Goal: Task Accomplishment & Management: Manage account settings

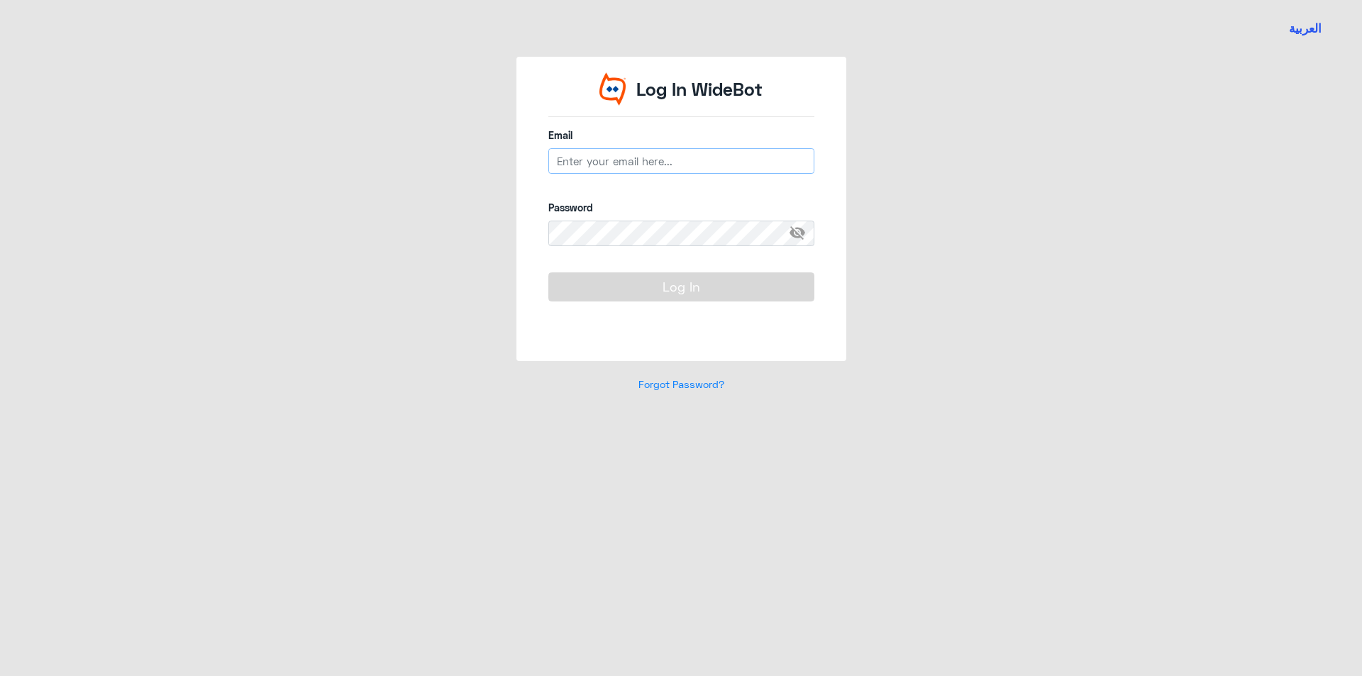
type input "[EMAIL_ADDRESS][DOMAIN_NAME]"
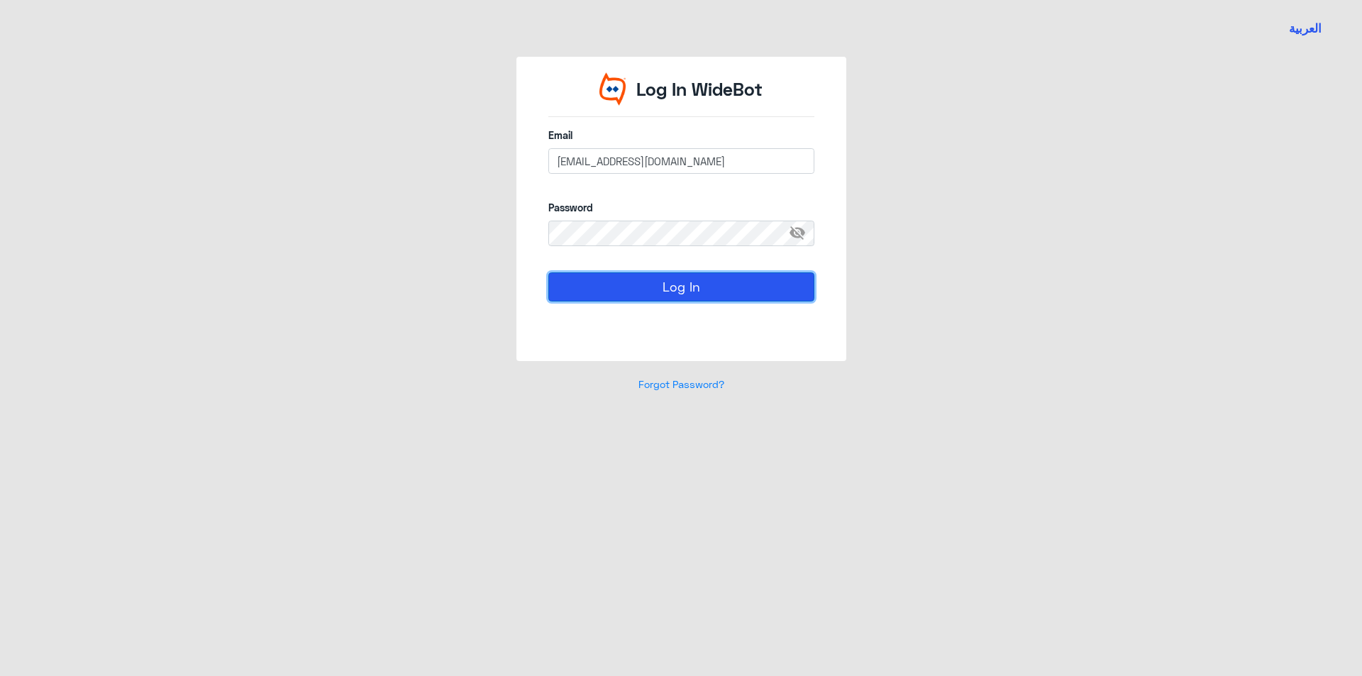
click at [647, 280] on button "Log In" at bounding box center [682, 286] width 266 height 28
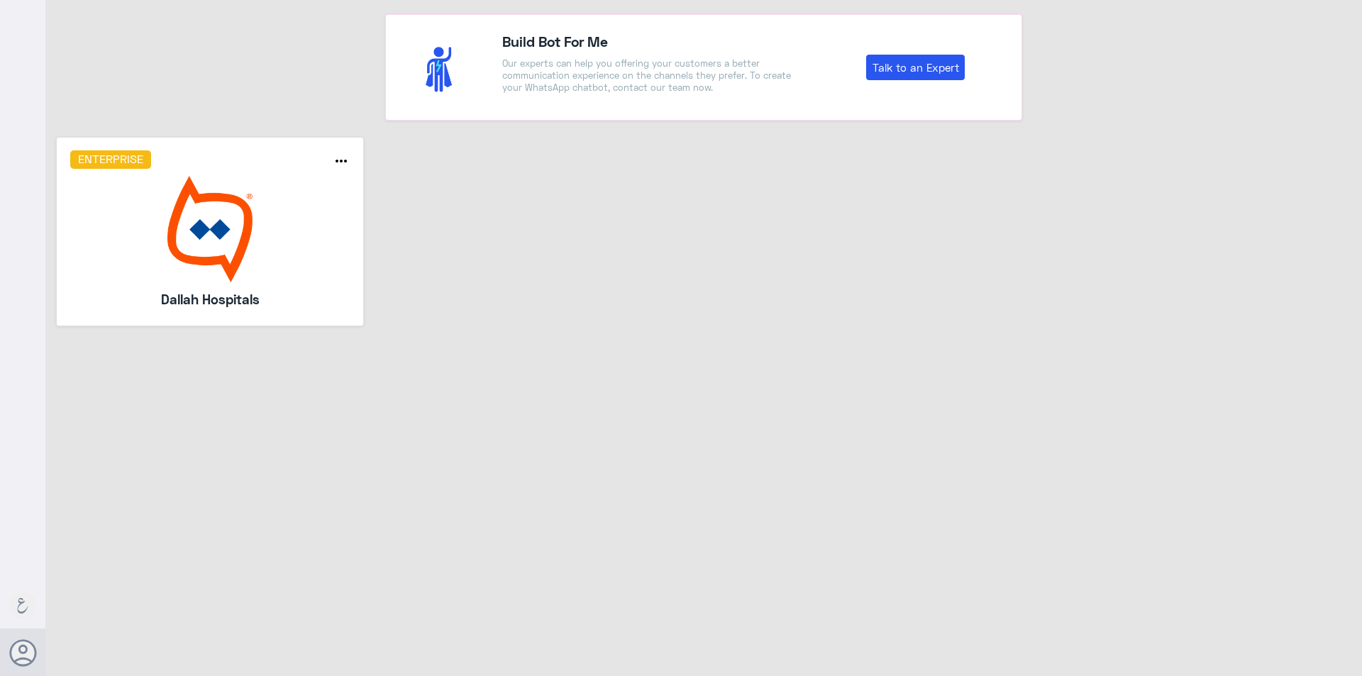
click at [235, 196] on img at bounding box center [210, 229] width 280 height 106
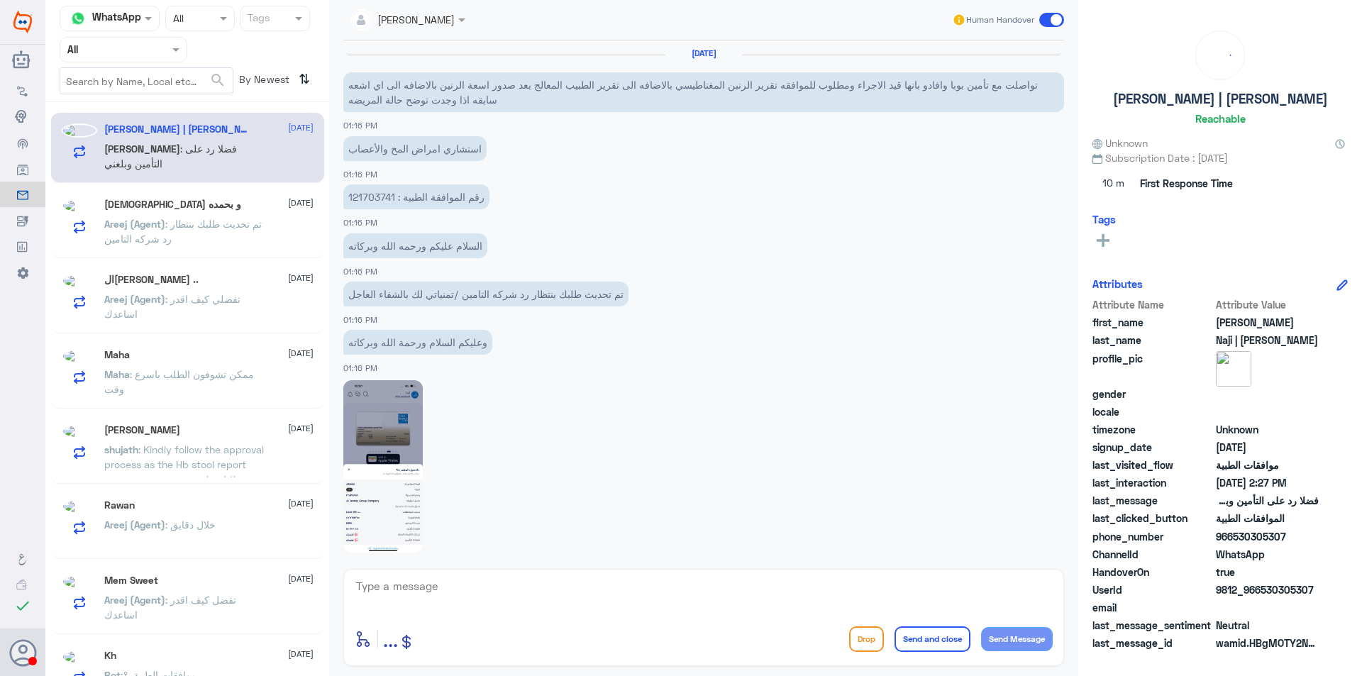
scroll to position [932, 0]
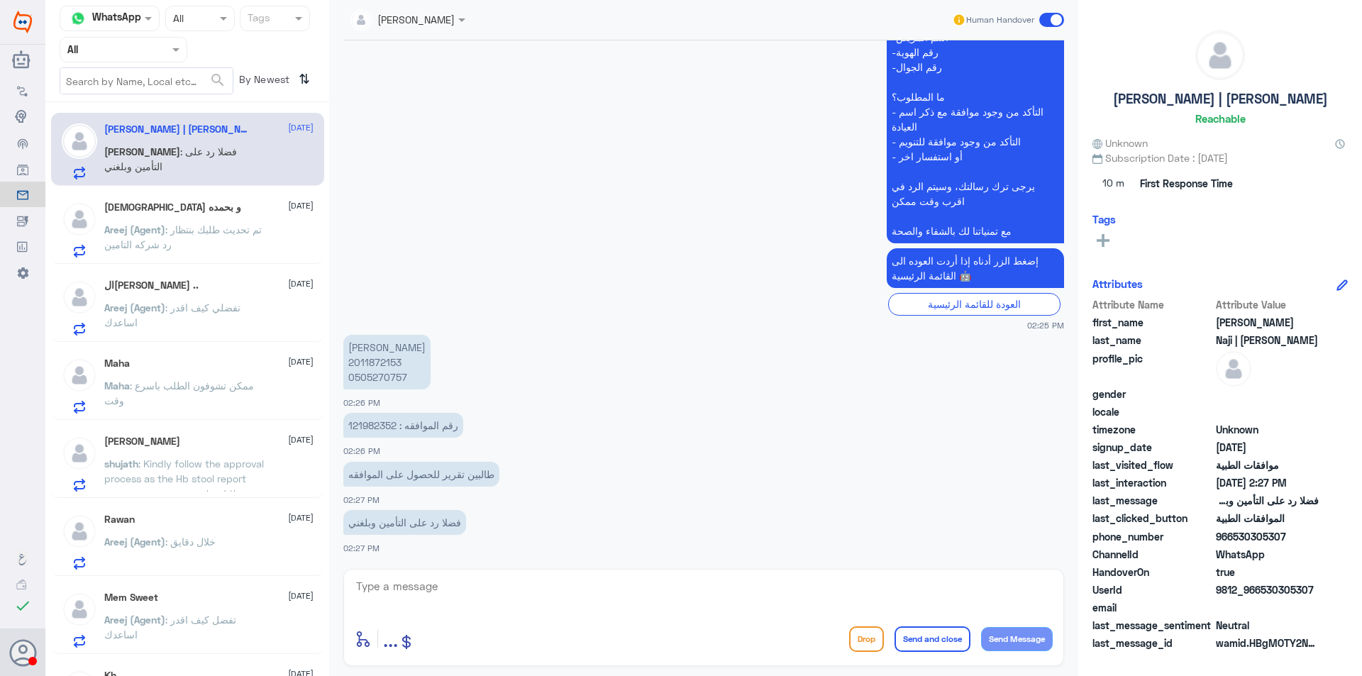
click at [383, 377] on p "[PERSON_NAME] 2011872153 0505270757" at bounding box center [386, 362] width 87 height 55
copy p "0505270757"
click at [375, 429] on p "رقم الموافقه : 121982352" at bounding box center [403, 425] width 120 height 25
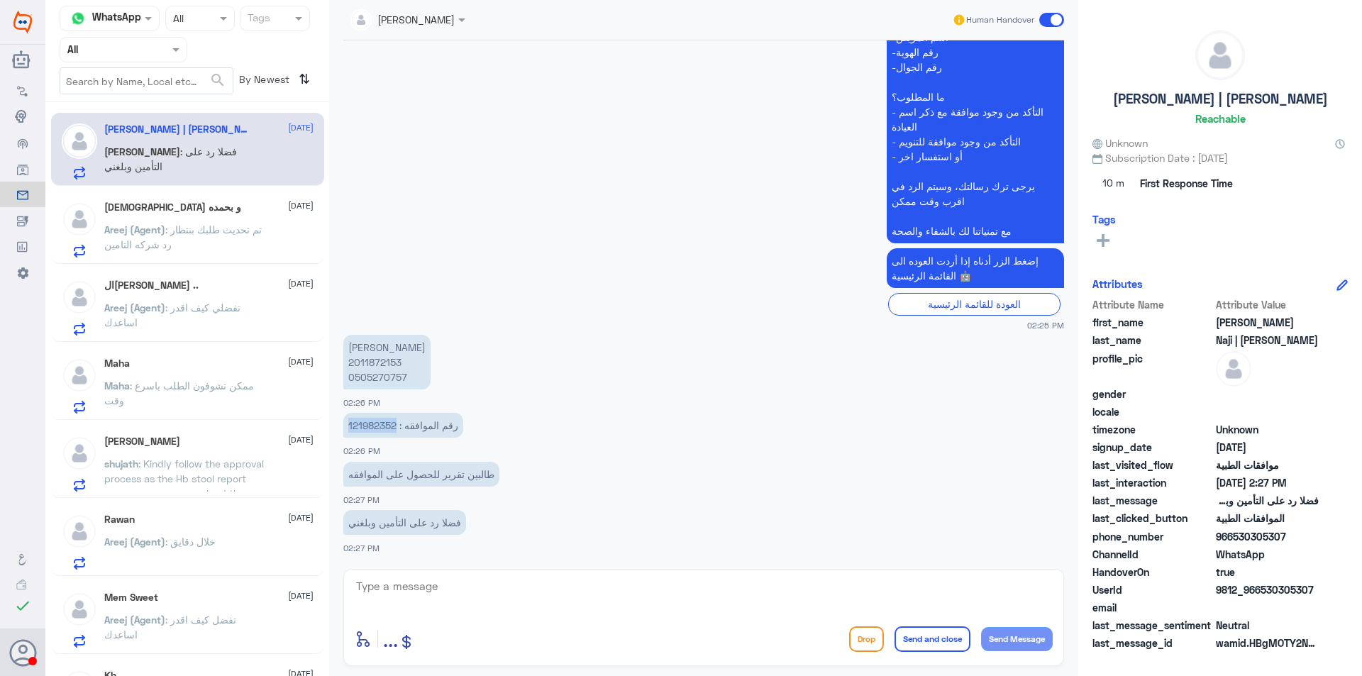
copy p "121982352"
click at [246, 275] on div "ال[PERSON_NAME] .. [DATE] Areej (Agent) : تفضلي كيف اقدر اساعدك" at bounding box center [187, 305] width 273 height 73
click at [242, 287] on div "ال[PERSON_NAME] .. [DATE]" at bounding box center [208, 286] width 209 height 12
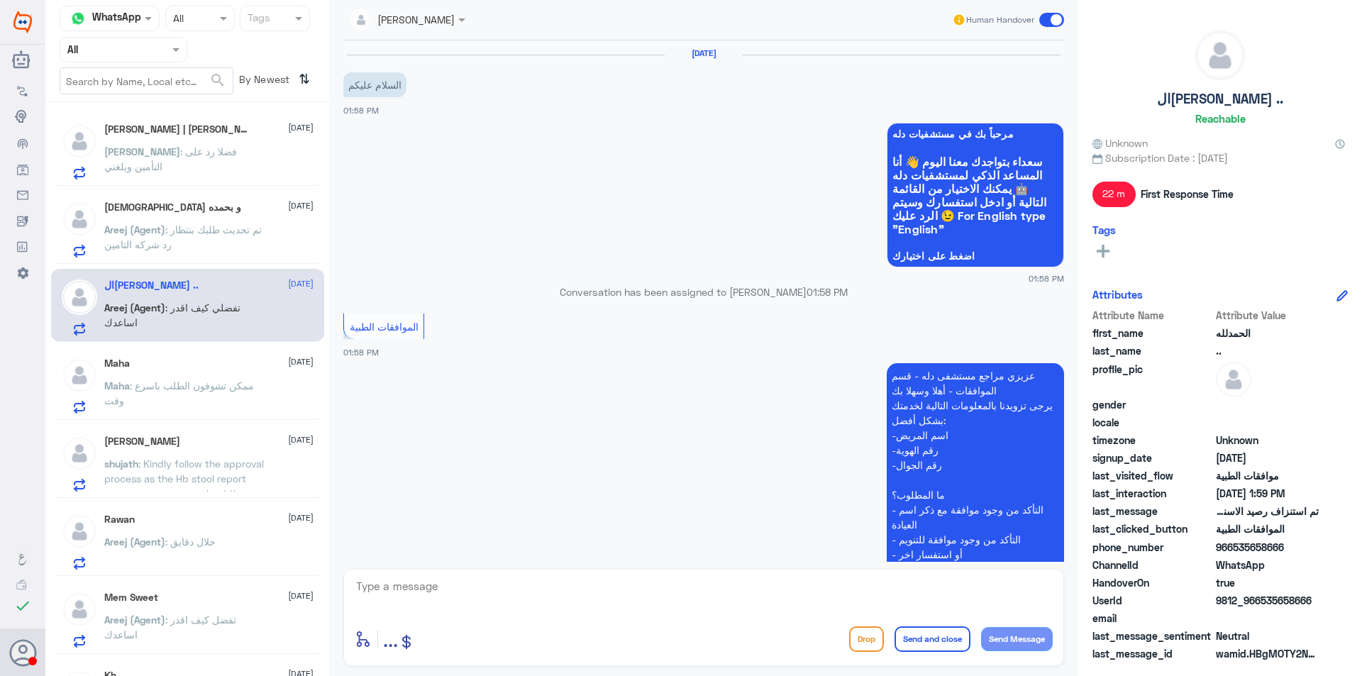
scroll to position [417, 0]
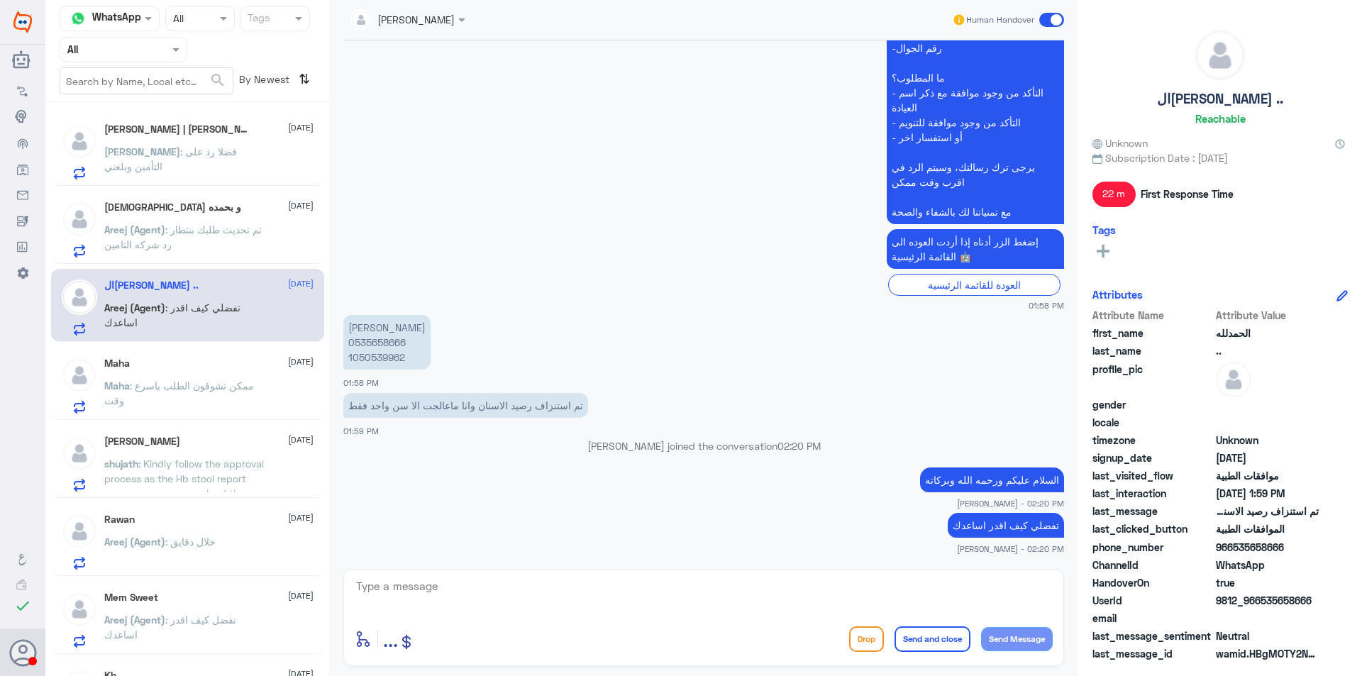
click at [175, 160] on p "[PERSON_NAME] : فضلا رد على التأمين وبلغني" at bounding box center [184, 161] width 160 height 35
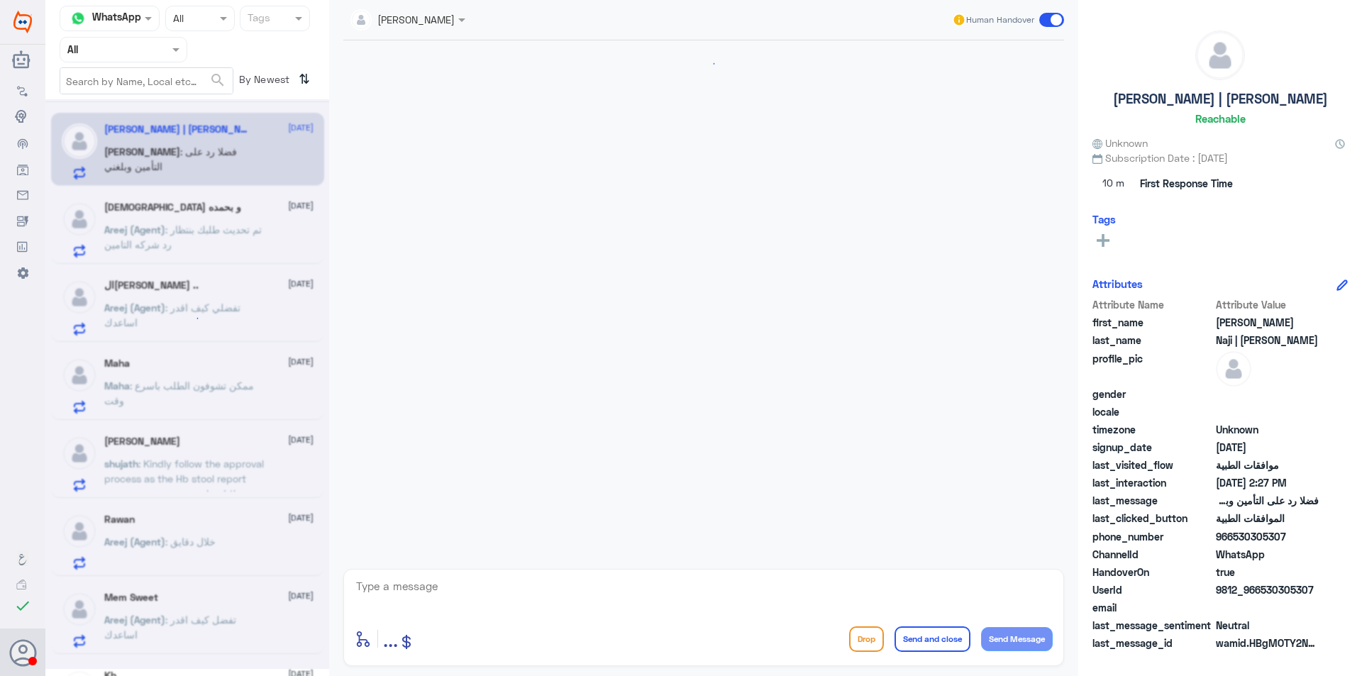
scroll to position [932, 0]
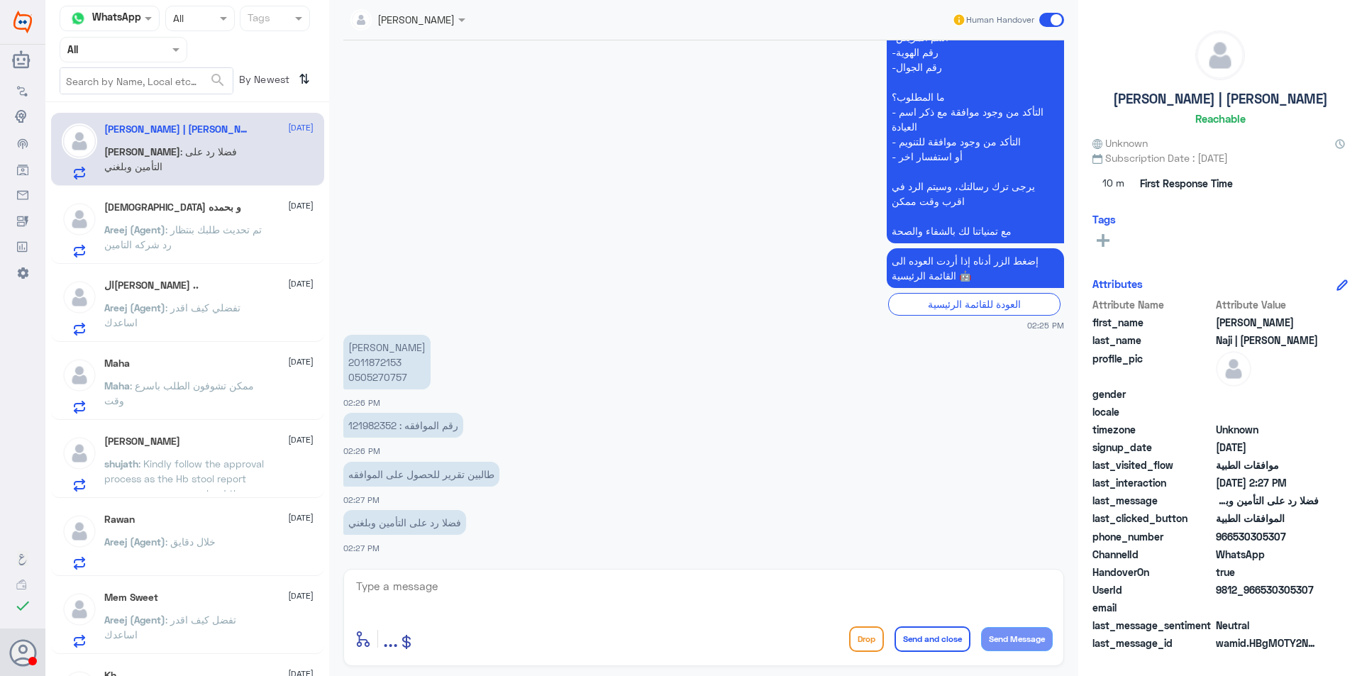
click at [394, 378] on p "[PERSON_NAME] 2011872153 0505270757" at bounding box center [386, 362] width 87 height 55
click at [386, 363] on p "[PERSON_NAME] 2011872153 0505270757" at bounding box center [386, 362] width 87 height 55
copy p "2011872153"
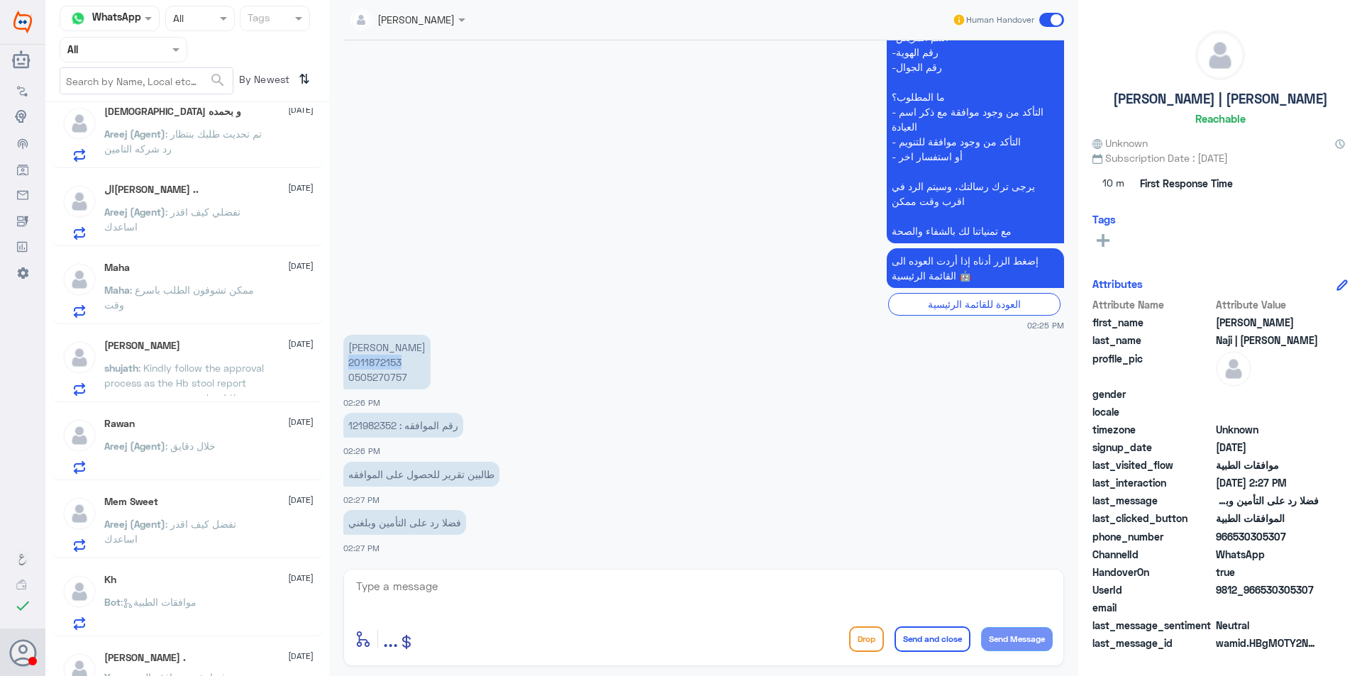
scroll to position [132, 0]
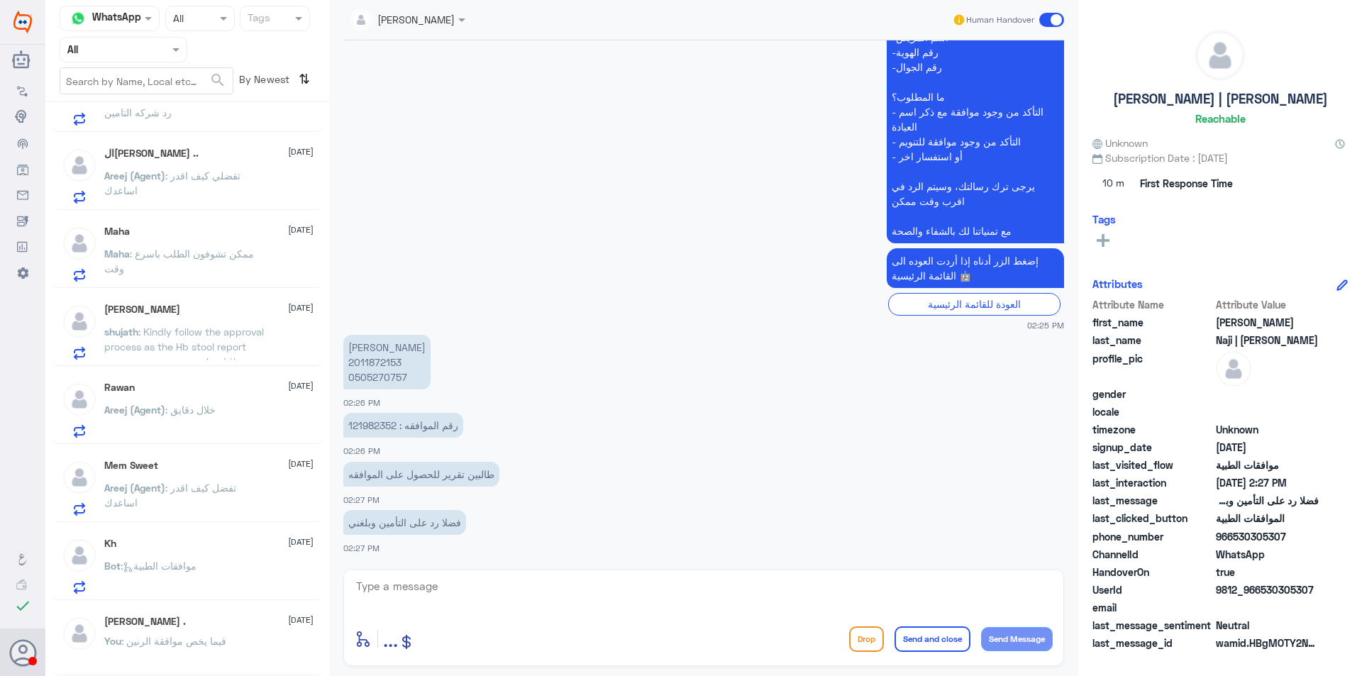
click at [215, 636] on span ": فيما يخص موافقة الرنين" at bounding box center [173, 641] width 105 height 12
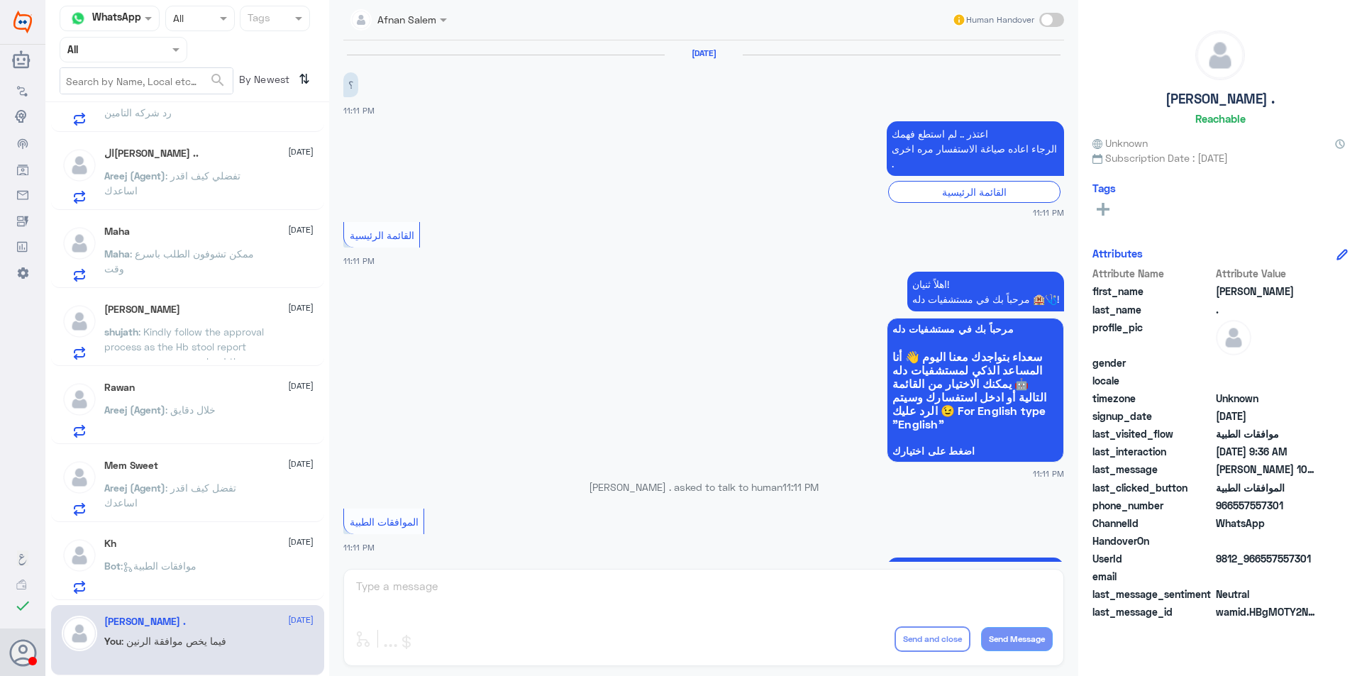
scroll to position [1474, 0]
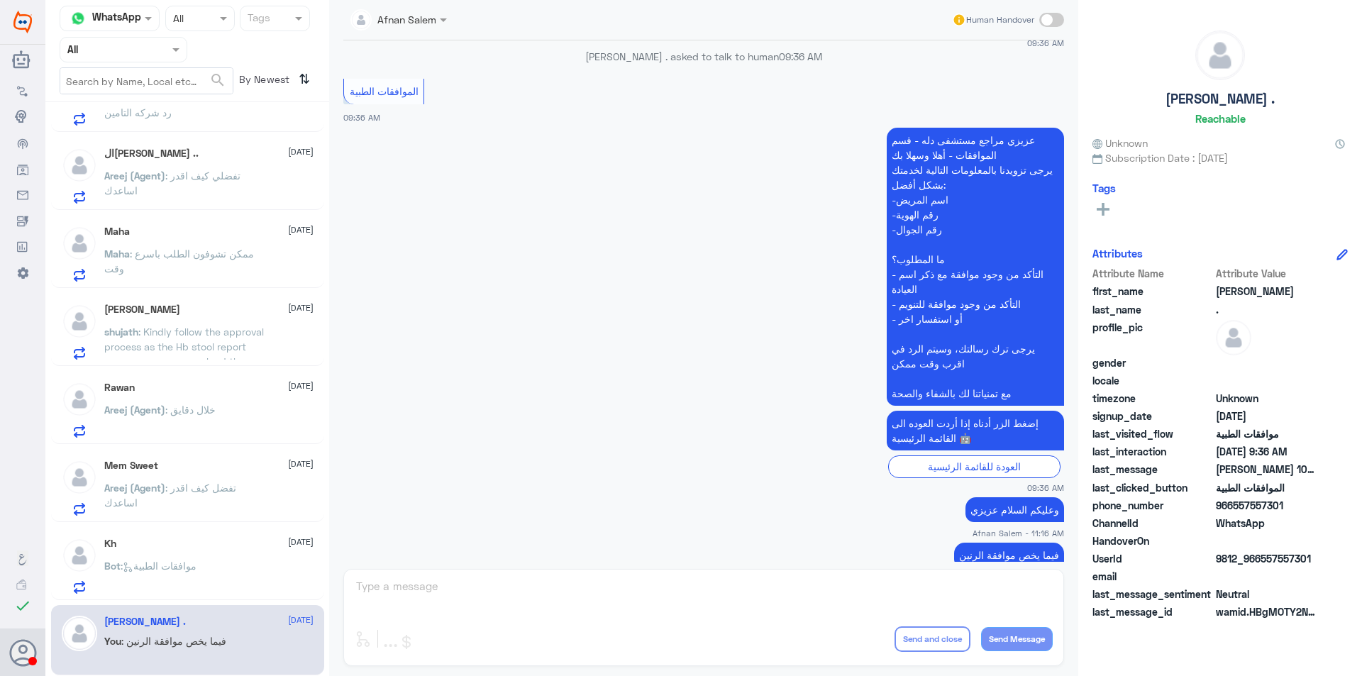
drag, startPoint x: 161, startPoint y: 45, endPoint x: 158, endPoint y: 53, distance: 9.2
click at [160, 45] on div at bounding box center [123, 49] width 126 height 16
click at [143, 145] on div "Your Inbox" at bounding box center [124, 144] width 128 height 33
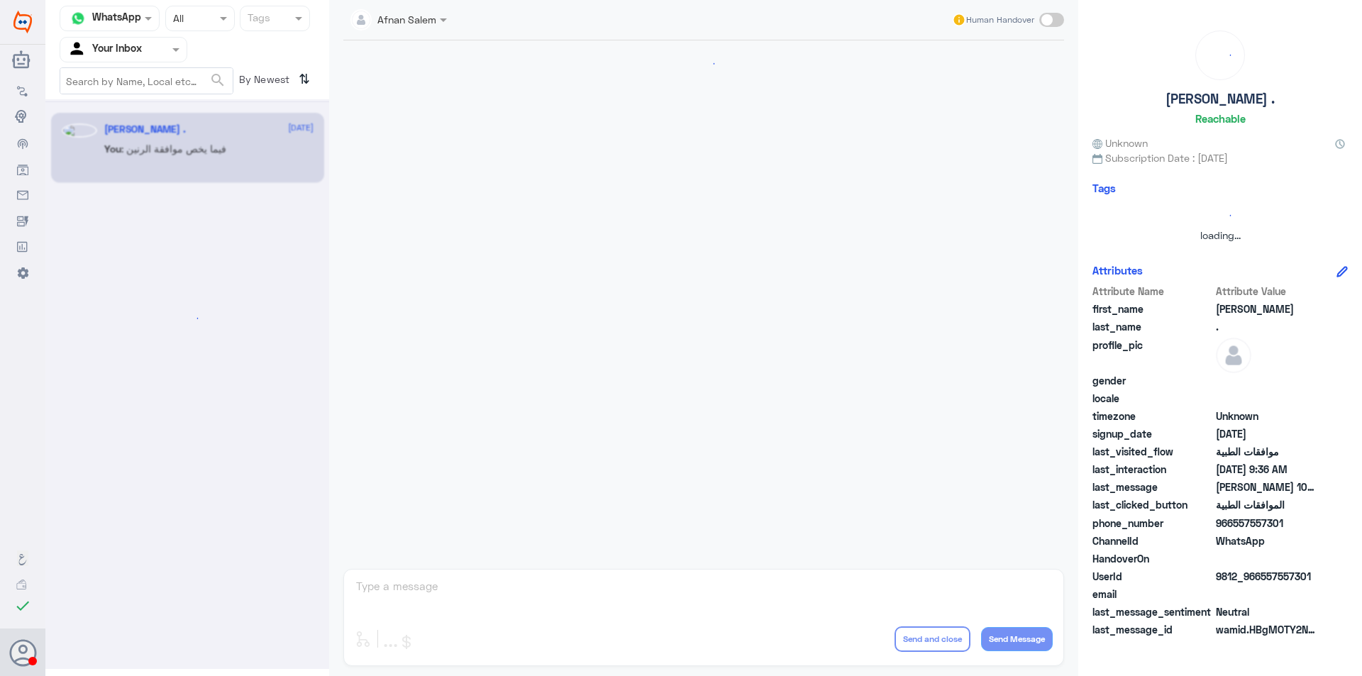
scroll to position [0, 0]
click at [165, 43] on div at bounding box center [123, 49] width 126 height 16
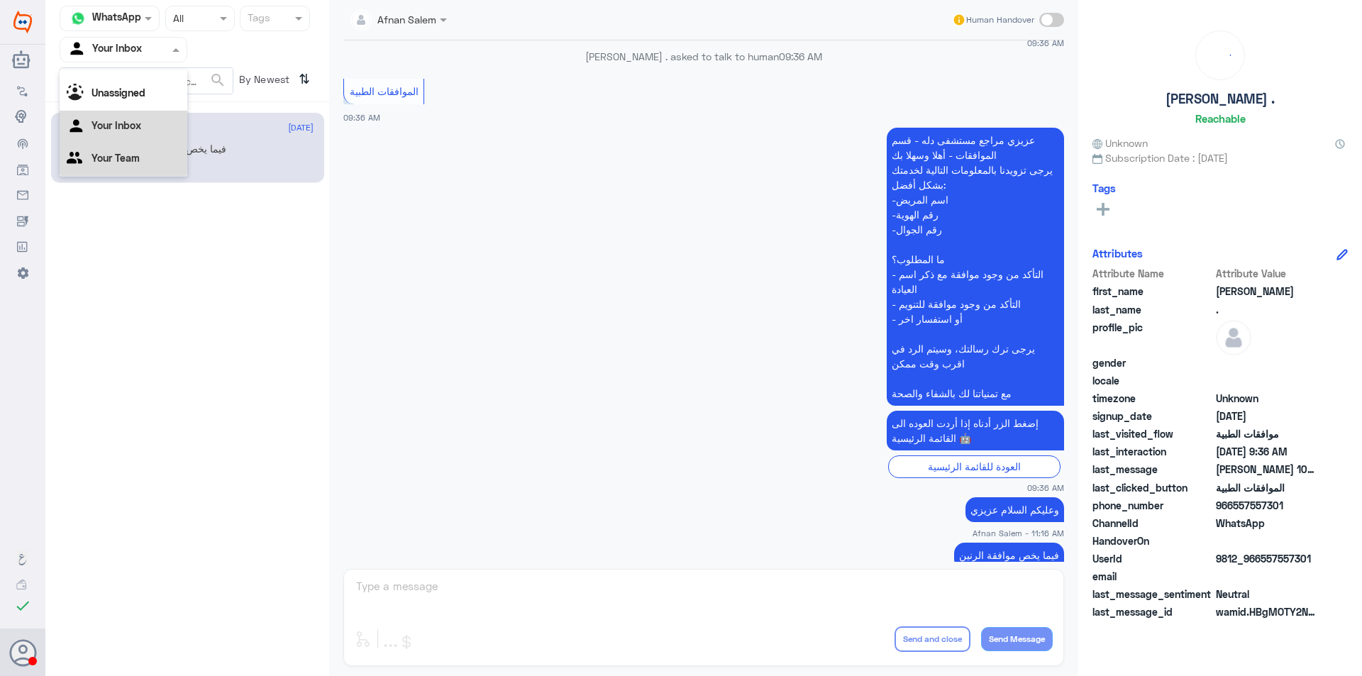
click at [160, 153] on div "Your Team" at bounding box center [124, 159] width 128 height 33
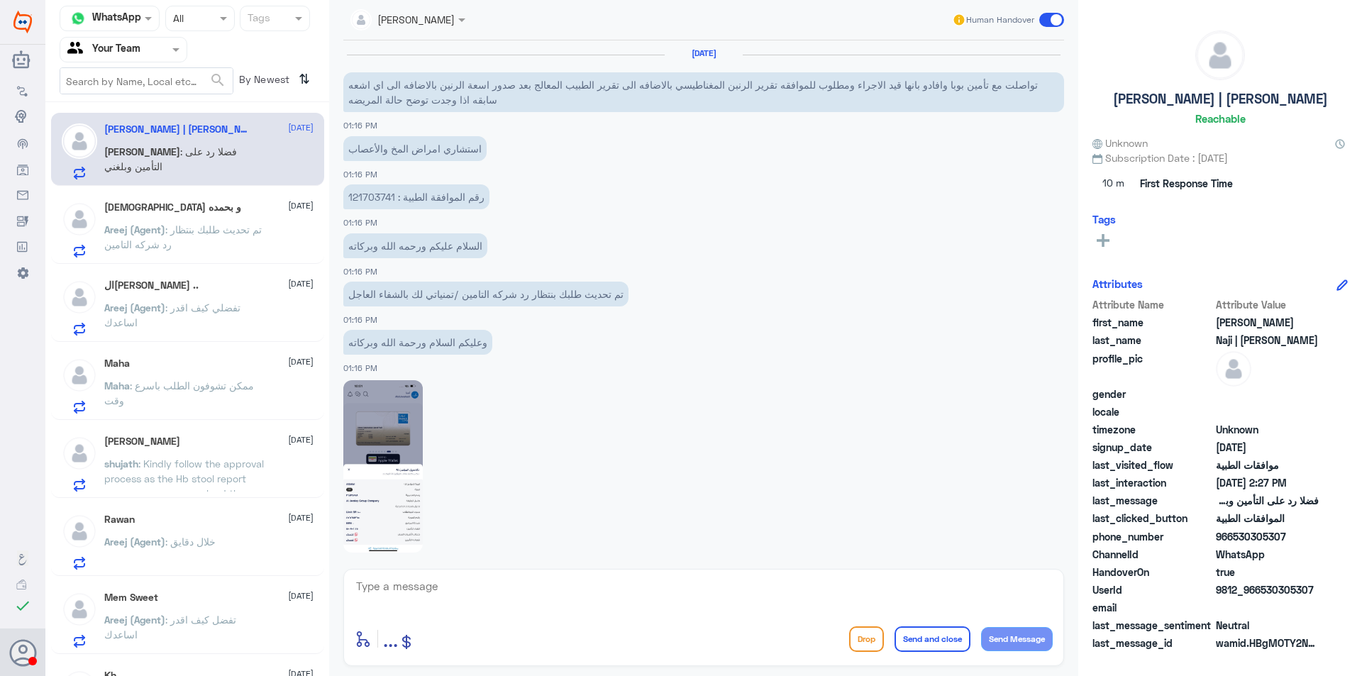
scroll to position [932, 0]
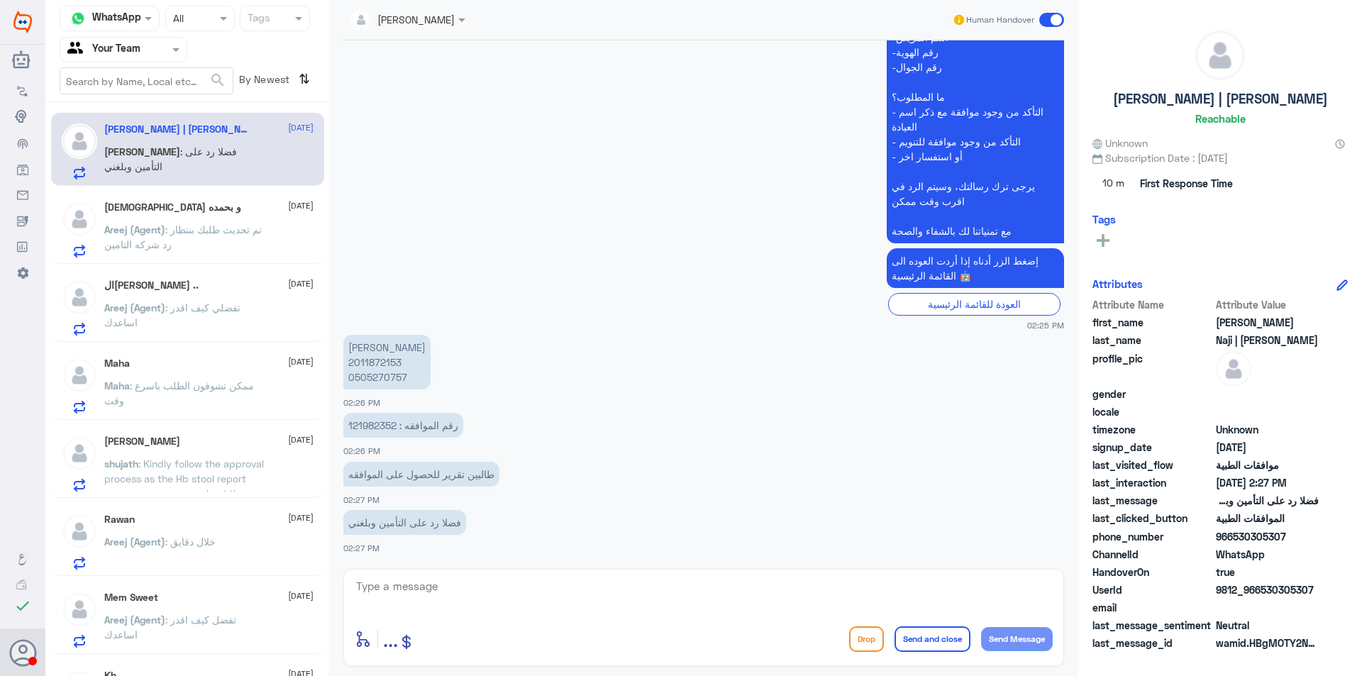
click at [211, 236] on span ": تم تحديث طلبك بنتظار رد شركه التامين" at bounding box center [183, 237] width 158 height 27
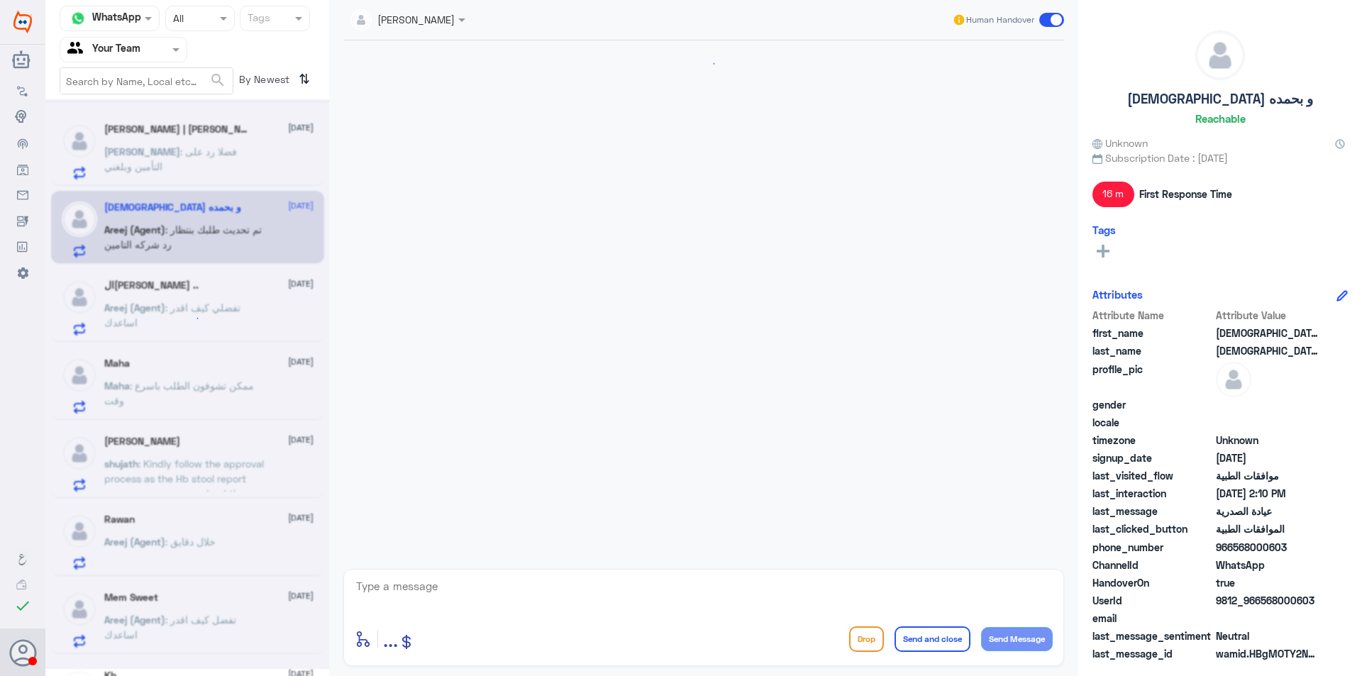
scroll to position [402, 0]
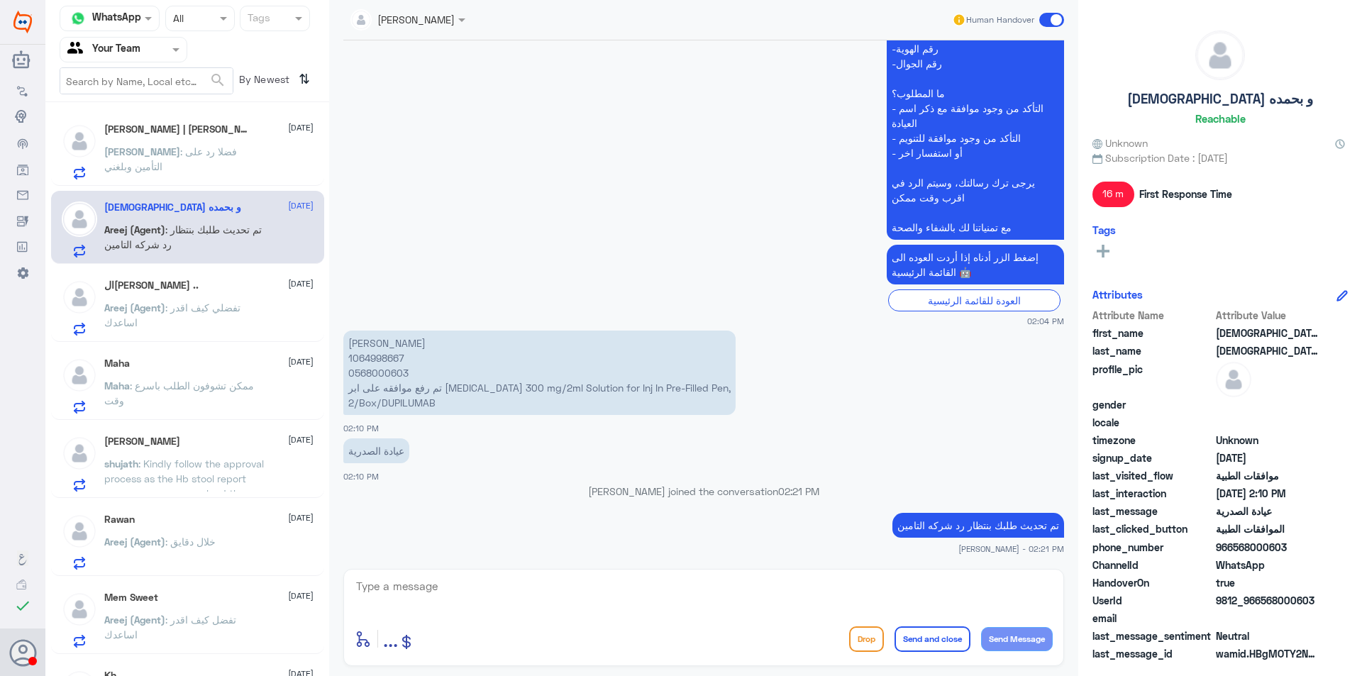
click at [226, 141] on div "[PERSON_NAME] | [PERSON_NAME] [DATE] [PERSON_NAME] : فضلا رد على التأمين و[DEMO…" at bounding box center [208, 151] width 209 height 56
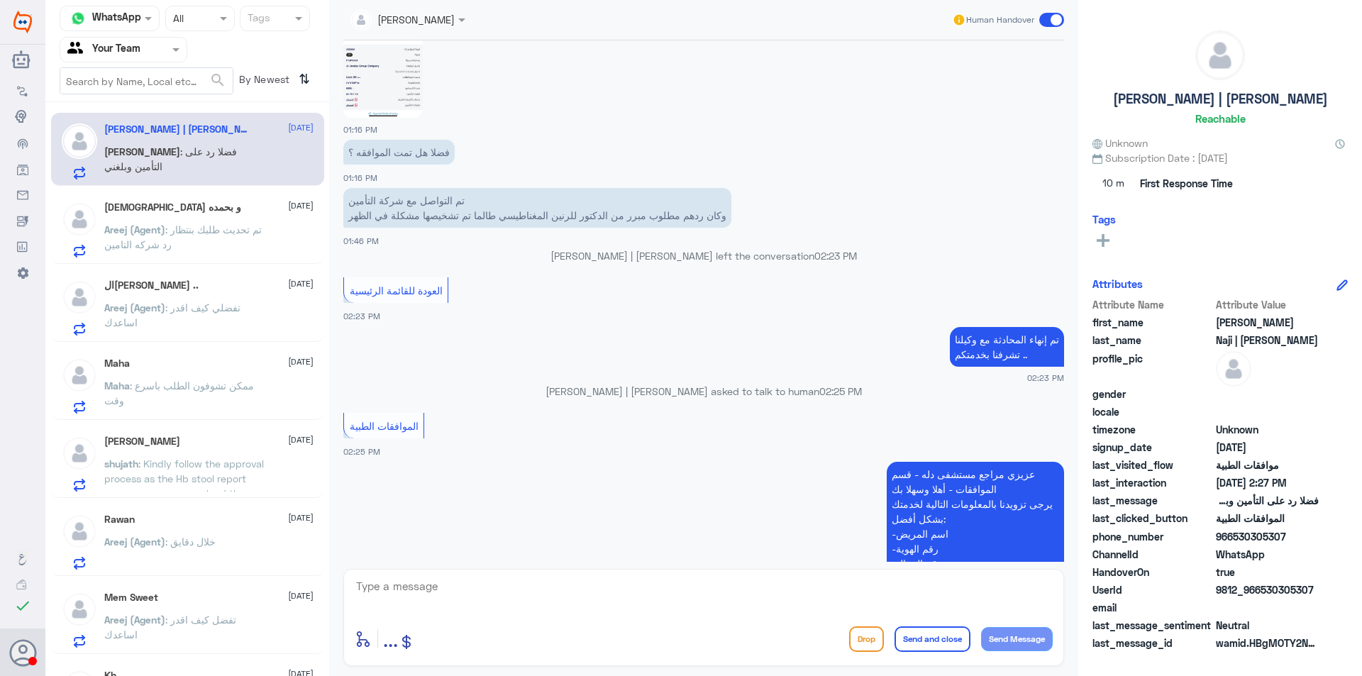
scroll to position [222, 0]
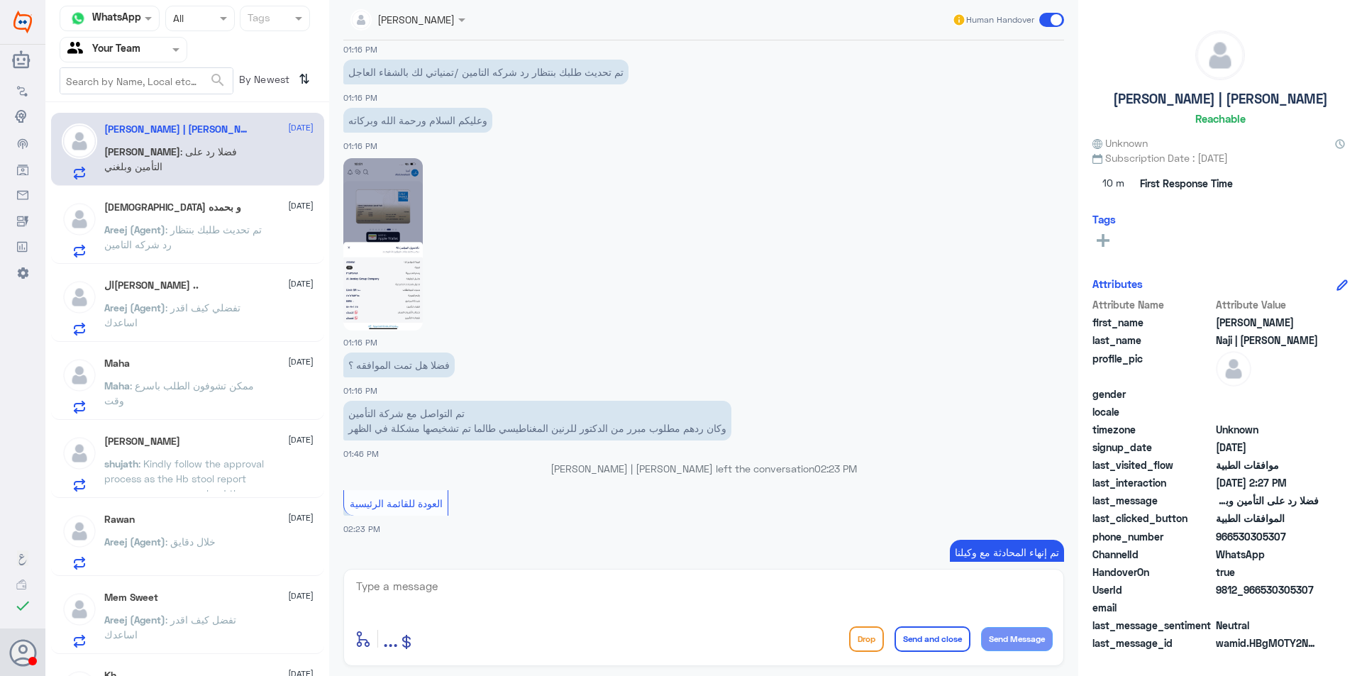
click at [372, 202] on img at bounding box center [382, 244] width 79 height 172
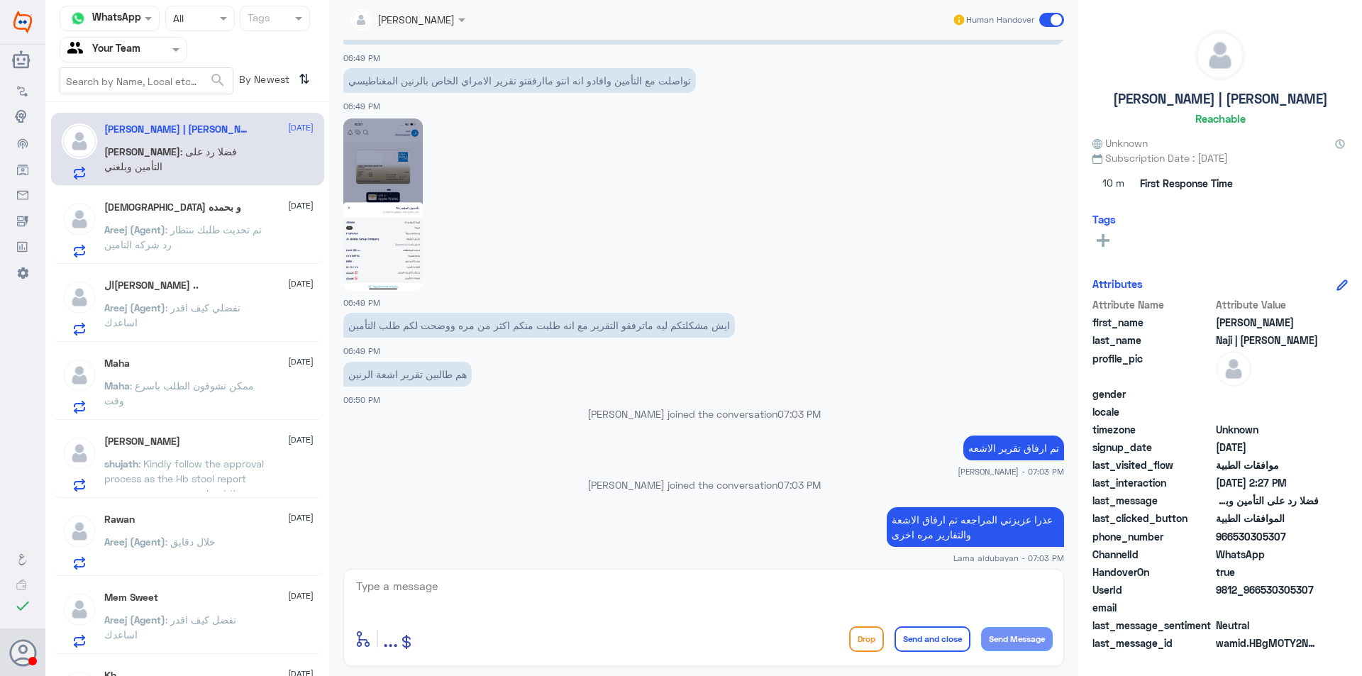
scroll to position [305, 0]
